Goal: Task Accomplishment & Management: Manage account settings

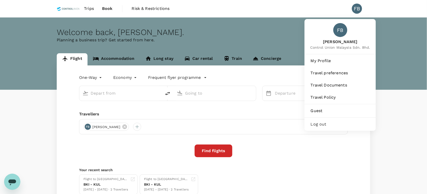
type input "Kota Kinabalu Intl (BKI)"
type input "Kuala Lumpur Intl ([GEOGRAPHIC_DATA])"
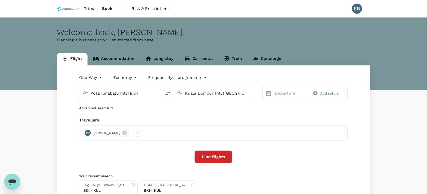
click at [109, 11] on span "Book" at bounding box center [107, 9] width 11 height 6
click at [86, 9] on span "Trips" at bounding box center [89, 9] width 10 height 6
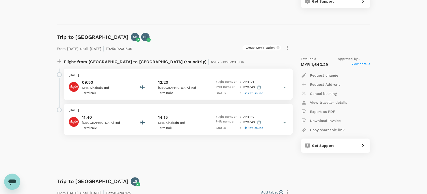
scroll to position [191, 0]
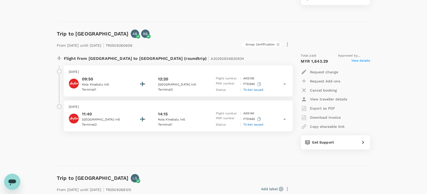
click at [284, 85] on icon at bounding box center [284, 84] width 6 height 6
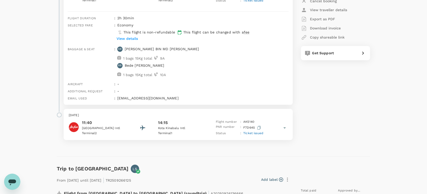
scroll to position [286, 0]
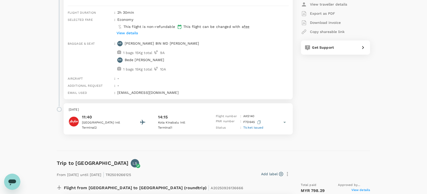
click at [282, 123] on icon at bounding box center [284, 122] width 6 height 6
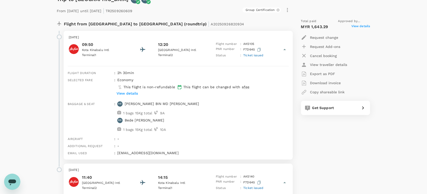
scroll to position [222, 0]
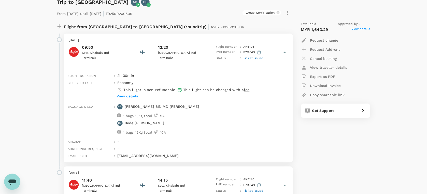
click at [251, 60] on span "Ticket issued" at bounding box center [253, 58] width 20 height 4
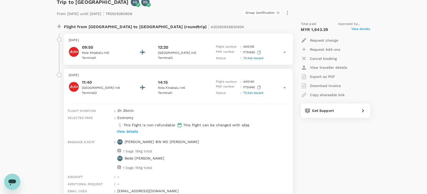
click at [251, 57] on span "Ticket issued" at bounding box center [253, 58] width 20 height 4
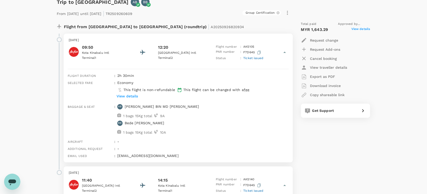
click at [251, 57] on span "Ticket issued" at bounding box center [253, 58] width 20 height 4
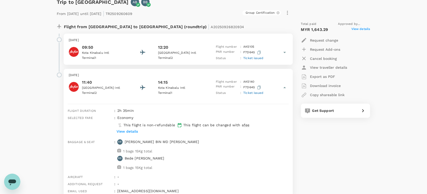
click at [251, 57] on span "Ticket issued" at bounding box center [253, 58] width 20 height 4
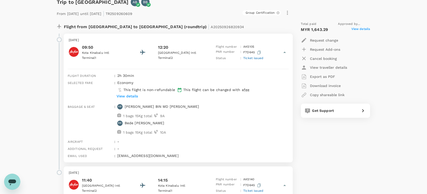
drag, startPoint x: 251, startPoint y: 57, endPoint x: 268, endPoint y: 62, distance: 18.0
click at [268, 62] on div "[DATE] 09:50 [GEOGRAPHIC_DATA] 1 12:20 [GEOGRAPHIC_DATA] 2 Flight number : AK 5…" at bounding box center [178, 49] width 229 height 31
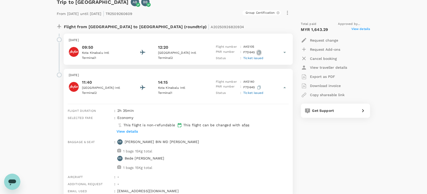
click at [259, 52] on icon "button" at bounding box center [258, 53] width 3 height 4
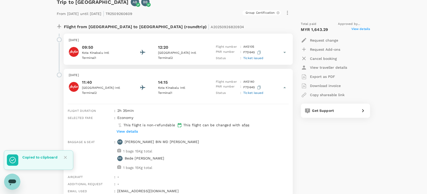
click at [257, 58] on span "Ticket issued" at bounding box center [253, 58] width 20 height 4
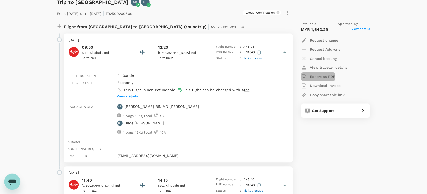
click at [325, 77] on p "Export as PDF" at bounding box center [322, 76] width 25 height 5
